Goal: Find specific page/section: Find specific page/section

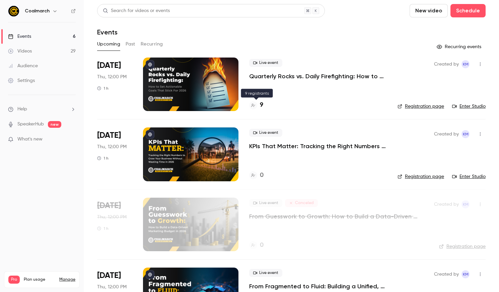
click at [264, 104] on div "9" at bounding box center [318, 105] width 138 height 9
click at [261, 105] on h4 "9" at bounding box center [261, 105] width 3 height 9
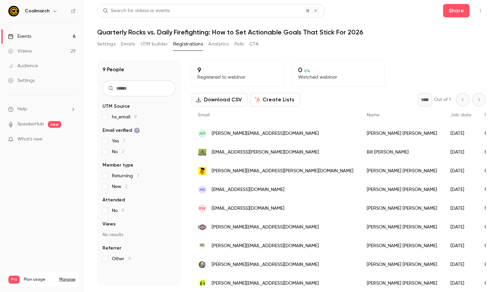
scroll to position [7, 0]
